Goal: Complete application form

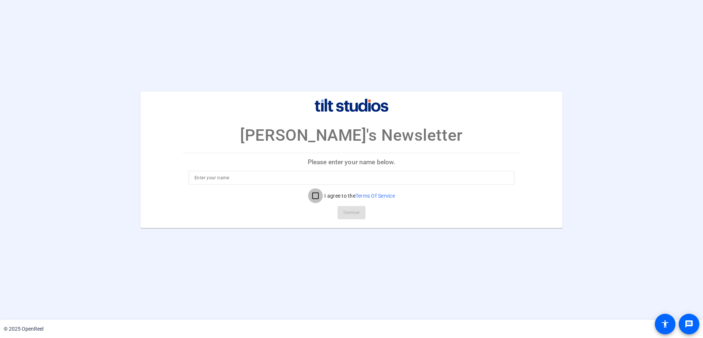
click at [310, 199] on input "I agree to the Terms Of Service" at bounding box center [315, 196] width 15 height 15
checkbox input "true"
click at [294, 167] on p "Please enter your name below." at bounding box center [352, 162] width 338 height 18
click at [291, 181] on input at bounding box center [352, 178] width 314 height 9
type input "[PERSON_NAME]"
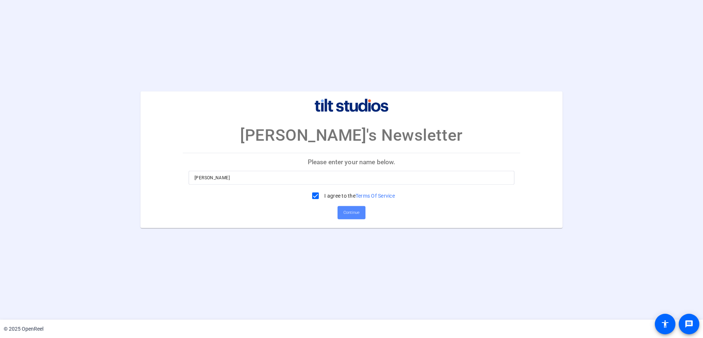
click at [348, 212] on span "Continue" at bounding box center [352, 213] width 16 height 11
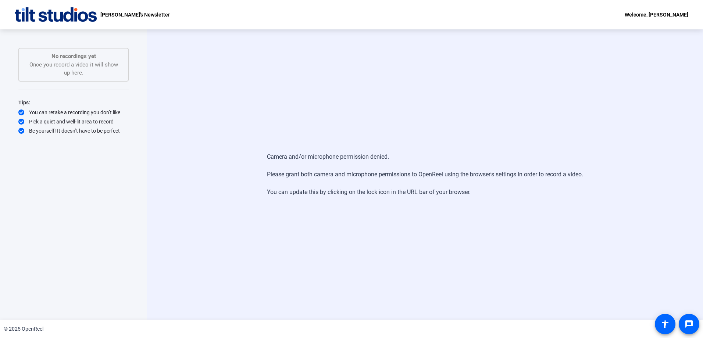
drag, startPoint x: 274, startPoint y: 150, endPoint x: 531, endPoint y: 202, distance: 261.9
click at [531, 202] on div "Camera and/or microphone permission denied. Please grant both camera and microp…" at bounding box center [425, 174] width 316 height 59
drag, startPoint x: 40, startPoint y: 65, endPoint x: 74, endPoint y: 74, distance: 35.0
click at [74, 74] on div "No recordings yet Once you record a video it will show up here." at bounding box center [73, 64] width 94 height 25
